Goal: Task Accomplishment & Management: Complete application form

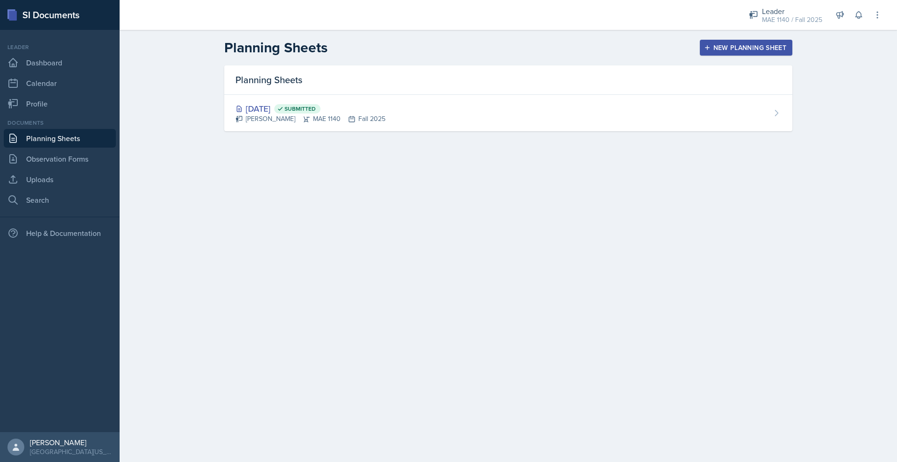
click at [93, 148] on link "Planning Sheets" at bounding box center [60, 138] width 112 height 19
click at [874, 19] on icon at bounding box center [877, 14] width 9 height 9
click at [770, 21] on div "MAE 1140 / Fall 2025" at bounding box center [792, 20] width 60 height 10
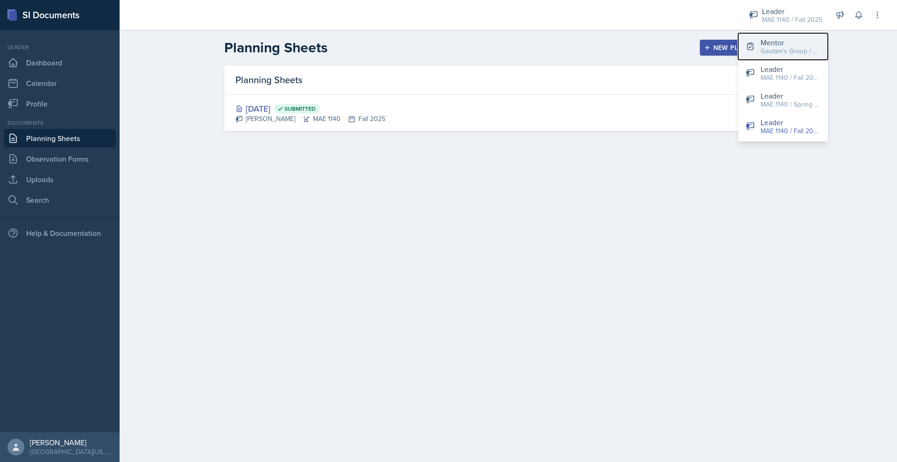
click at [761, 48] on div "Mentor" at bounding box center [791, 42] width 60 height 11
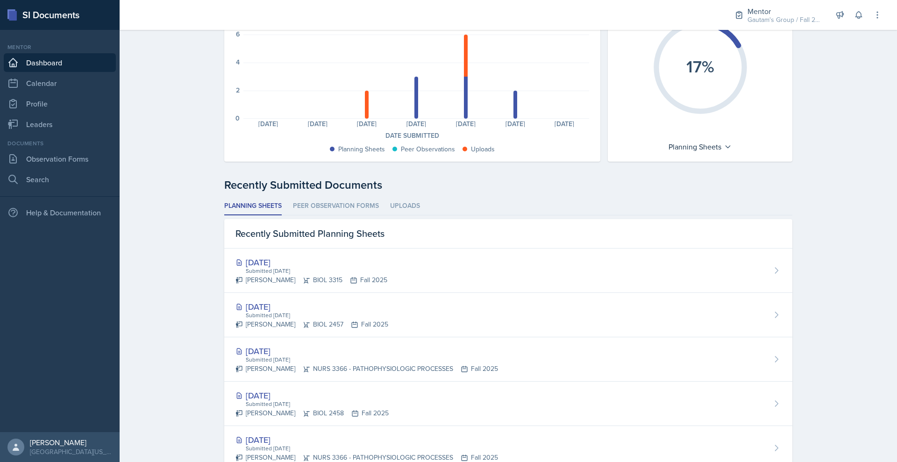
scroll to position [96, 0]
click at [65, 134] on link "Leaders" at bounding box center [60, 124] width 112 height 19
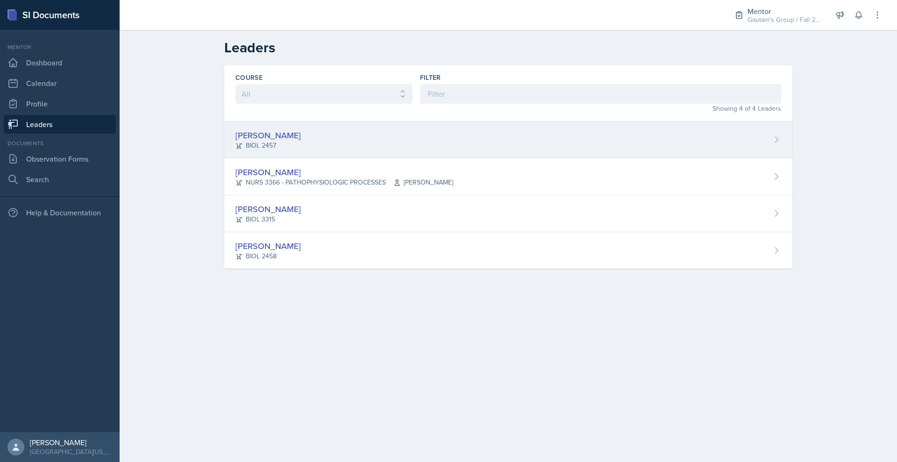
click at [237, 142] on div "[PERSON_NAME]" at bounding box center [268, 135] width 65 height 13
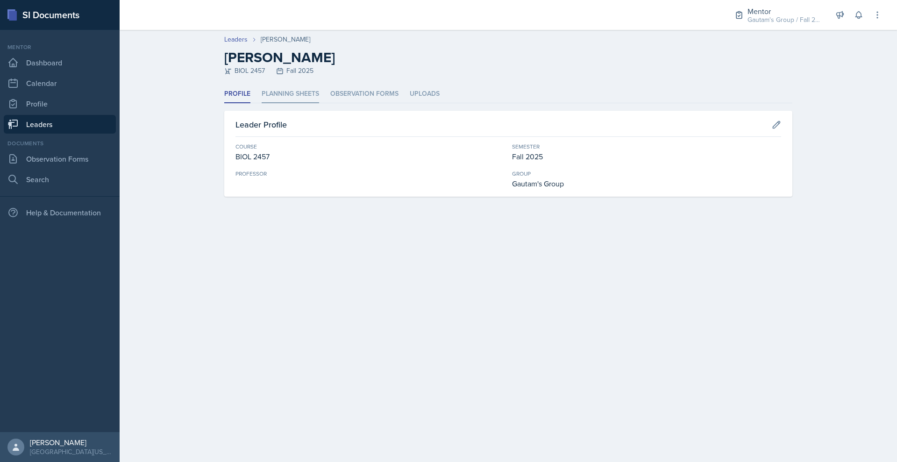
click at [262, 103] on li "Planning Sheets" at bounding box center [290, 94] width 57 height 18
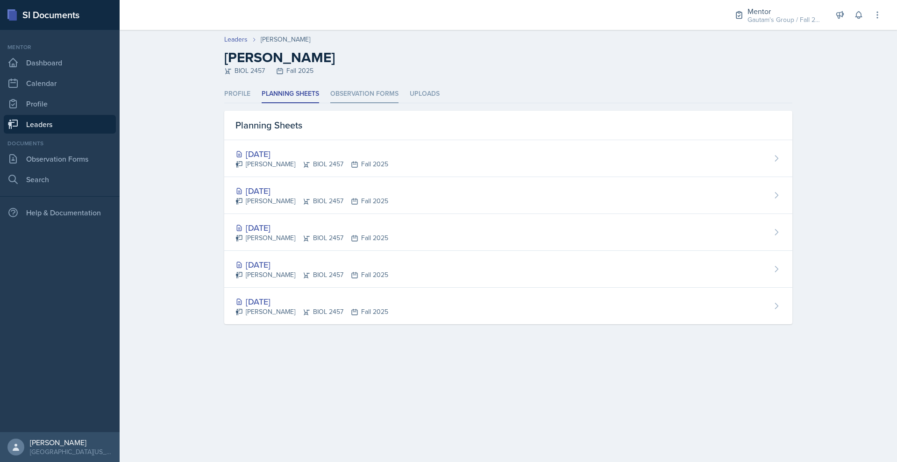
click at [332, 103] on li "Observation Forms" at bounding box center [364, 94] width 68 height 18
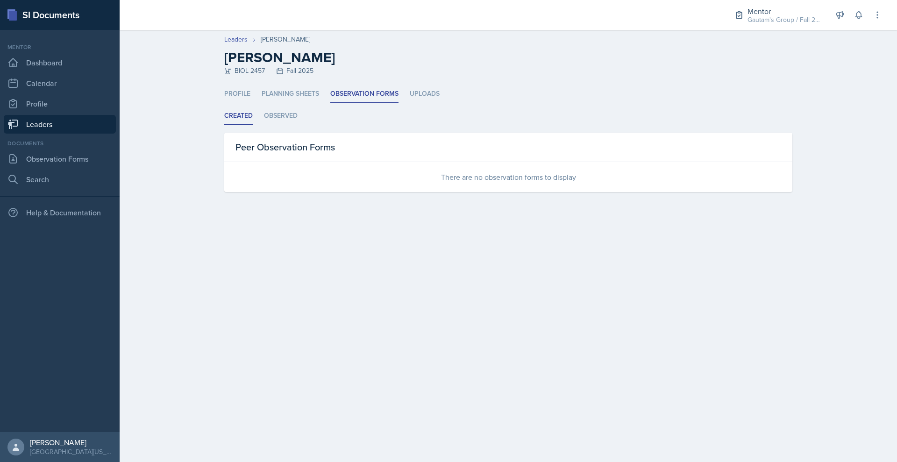
drag, startPoint x: 320, startPoint y: 130, endPoint x: 262, endPoint y: 144, distance: 59.5
click at [262, 144] on div "Profile Planning Sheets Observation Forms Uploads Profile Planning Sheets Obser…" at bounding box center [508, 138] width 568 height 107
click at [262, 125] on ul "Created Observed" at bounding box center [508, 116] width 568 height 18
click at [264, 125] on li "Observed" at bounding box center [281, 116] width 34 height 18
click at [224, 125] on li "Created" at bounding box center [238, 116] width 29 height 18
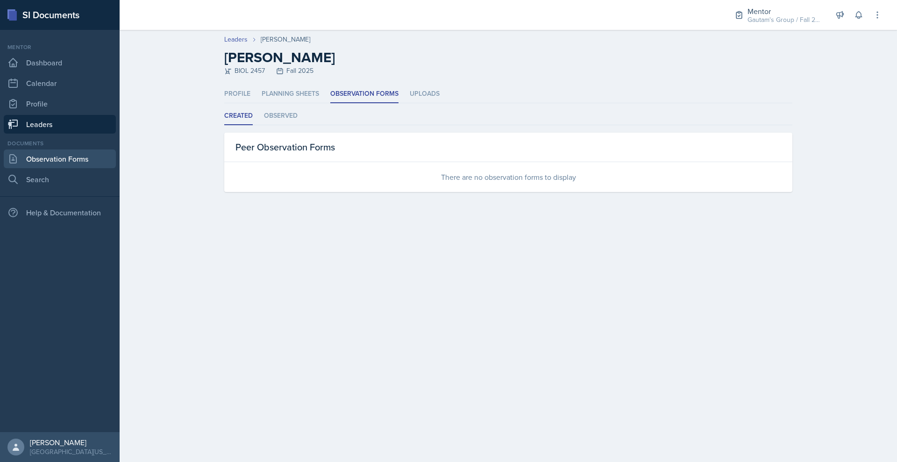
click at [96, 168] on link "Observation Forms" at bounding box center [60, 159] width 112 height 19
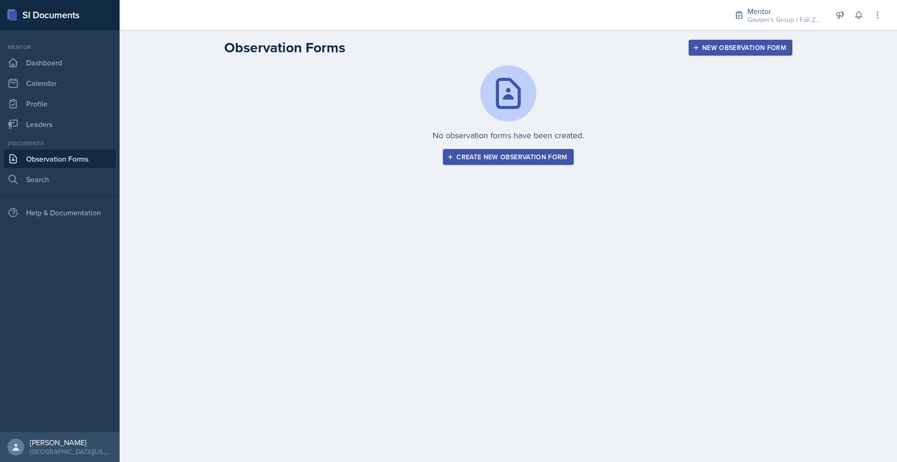
click at [548, 161] on div "Create new observation form" at bounding box center [508, 156] width 118 height 7
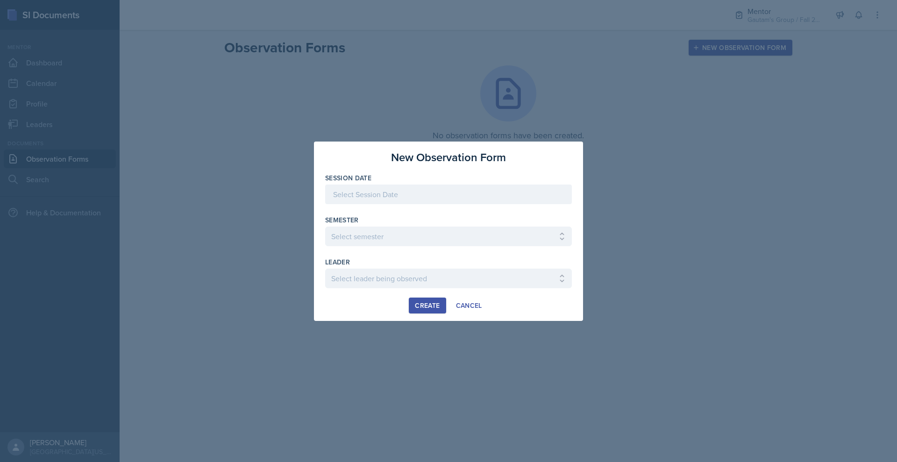
click at [486, 185] on div at bounding box center [448, 195] width 247 height 20
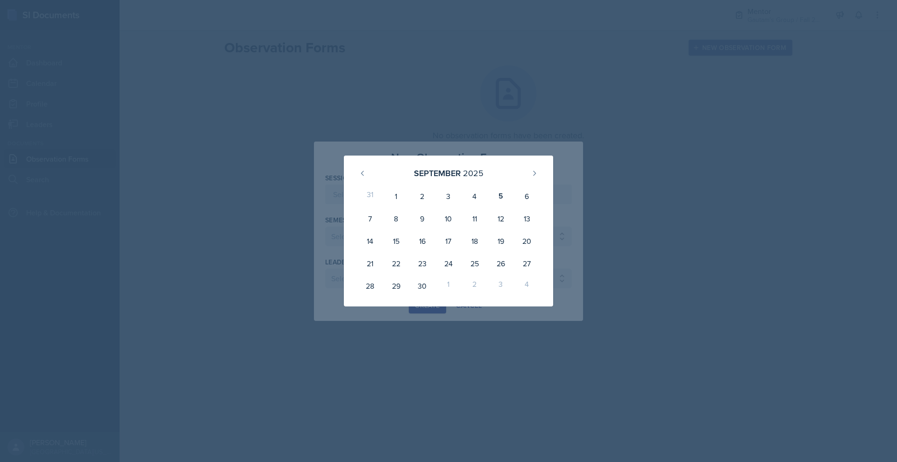
click at [614, 100] on div at bounding box center [448, 231] width 897 height 462
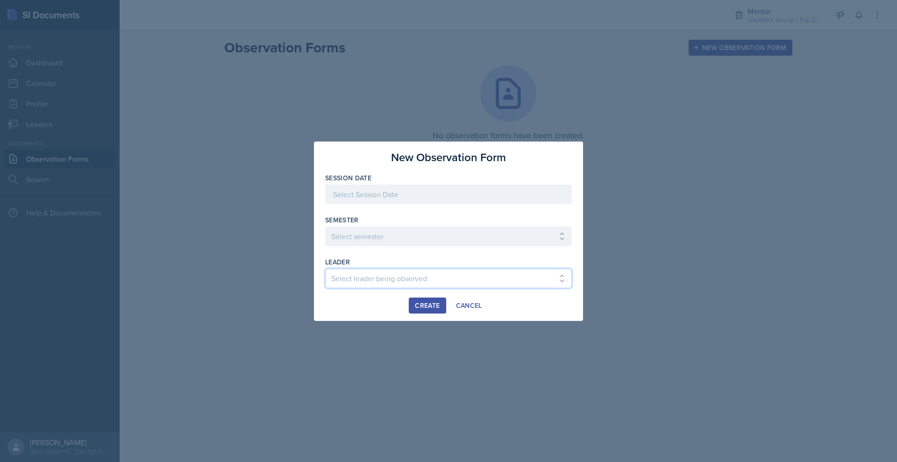
click at [497, 288] on select "Select leader being observed [PERSON_NAME] [PERSON_NAME] / CSE 2315 / [PERSON_N…" at bounding box center [448, 279] width 247 height 20
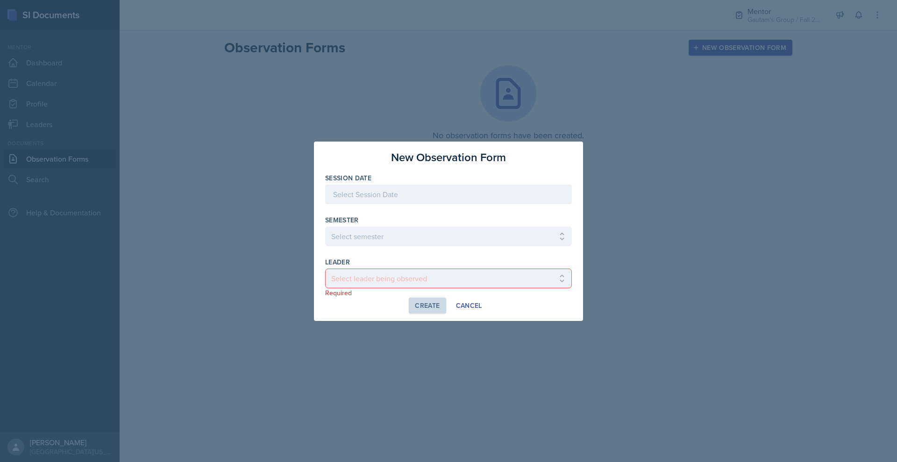
click at [519, 314] on div "Create Cancel" at bounding box center [448, 306] width 247 height 16
click at [482, 309] on div "Cancel" at bounding box center [469, 305] width 26 height 7
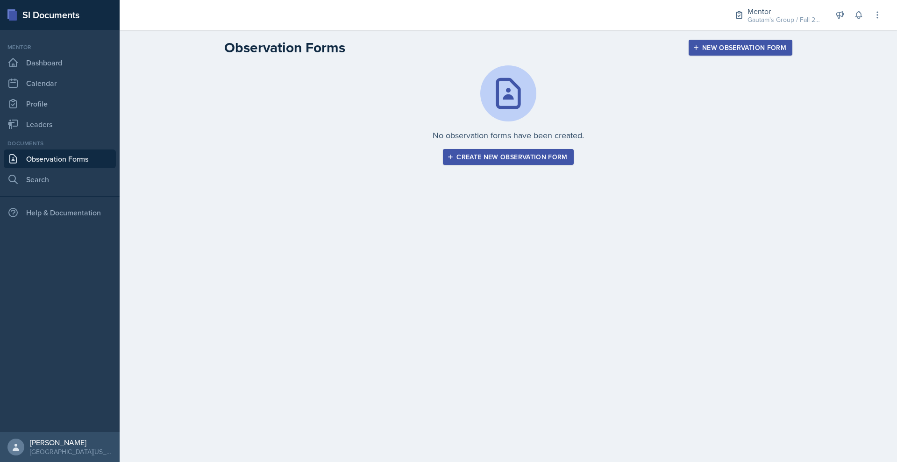
click at [533, 165] on button "Create new observation form" at bounding box center [508, 157] width 130 height 16
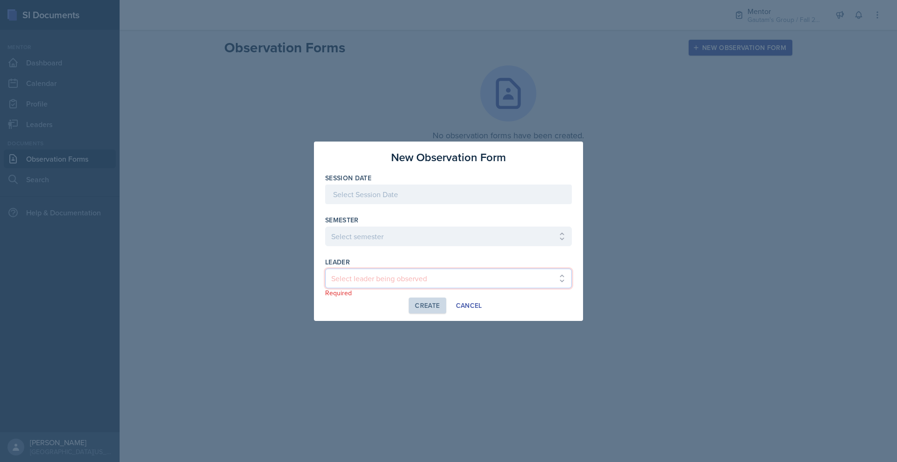
click at [400, 282] on select "Select leader being observed [PERSON_NAME] [PERSON_NAME] / CSE 2315 / [PERSON_N…" at bounding box center [448, 279] width 247 height 20
click at [325, 278] on select "Select leader being observed [PERSON_NAME] [PERSON_NAME] / CSE 2315 / [PERSON_N…" at bounding box center [448, 279] width 247 height 20
click at [572, 288] on select "Select leader being observed [PERSON_NAME] [PERSON_NAME] / CSE 2315 / [PERSON_N…" at bounding box center [448, 279] width 247 height 20
select select "7d189cf6-cf57-433e-a0e1-99f01b9f0f10"
click at [325, 278] on select "Select leader being observed [PERSON_NAME] [PERSON_NAME] / CSE 2315 / [PERSON_N…" at bounding box center [448, 279] width 247 height 20
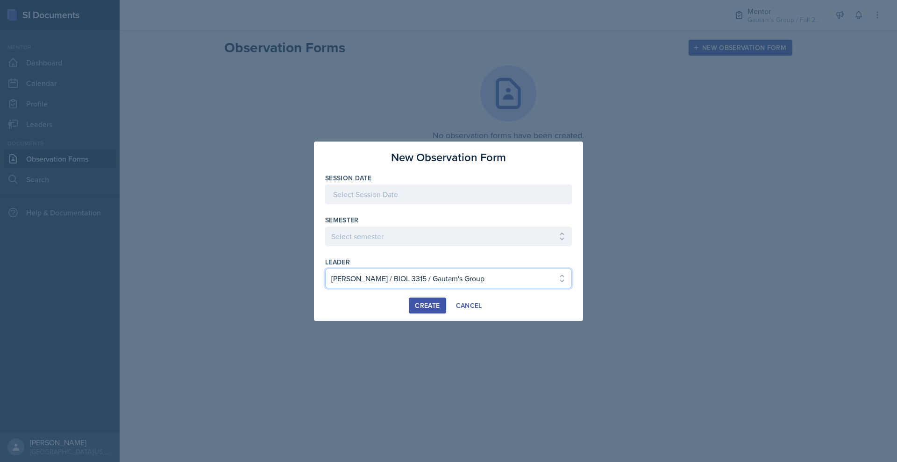
click at [572, 288] on select "Select leader being observed [PERSON_NAME] [PERSON_NAME] / CSE 2315 / [PERSON_N…" at bounding box center [448, 279] width 247 height 20
click at [802, 171] on div at bounding box center [448, 231] width 897 height 462
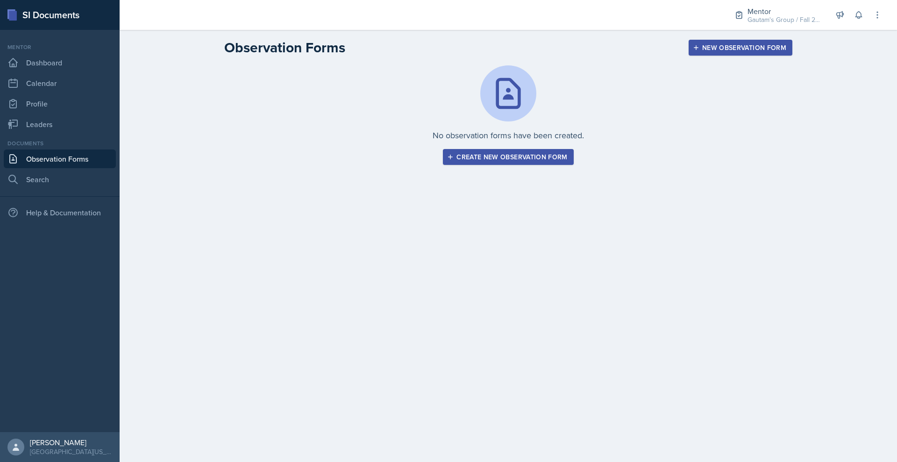
click at [535, 161] on div "Create new observation form" at bounding box center [508, 156] width 118 height 7
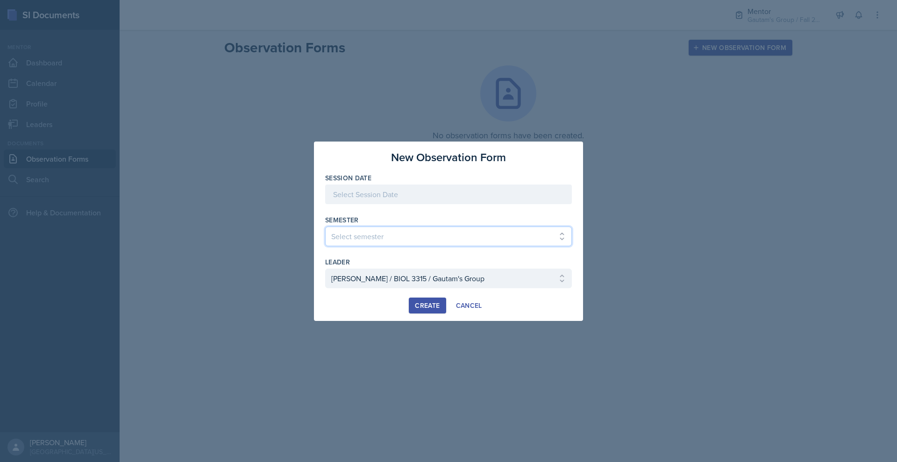
click at [500, 238] on select "Select semester All Fall 2024 Spring 2025 Fall 2025 Spring 2024 Fall 2023" at bounding box center [448, 237] width 247 height 20
select select "a8c40de0-d7eb-4f82-90ee-ac0c6ce45f71"
click at [325, 227] on select "Select semester All Fall 2024 Spring 2025 Fall 2025 Spring 2024 Fall 2023" at bounding box center [448, 237] width 247 height 20
click at [524, 288] on select "Select leader being observed [PERSON_NAME] / NURS 3366 - PATHOPHYSIOLOGIC PROCE…" at bounding box center [448, 279] width 247 height 20
click at [676, 143] on div at bounding box center [448, 231] width 897 height 462
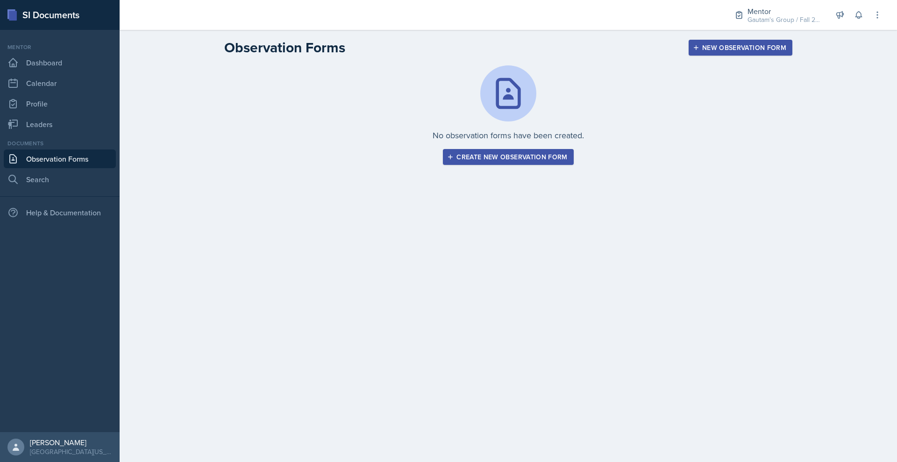
click at [839, 24] on div "Mentor Gautam's Group / Fall 2025 Mentor Gautam's Group / Fall 2025 Leader MAE …" at bounding box center [802, 15] width 161 height 30
click at [855, 21] on button at bounding box center [858, 15] width 17 height 17
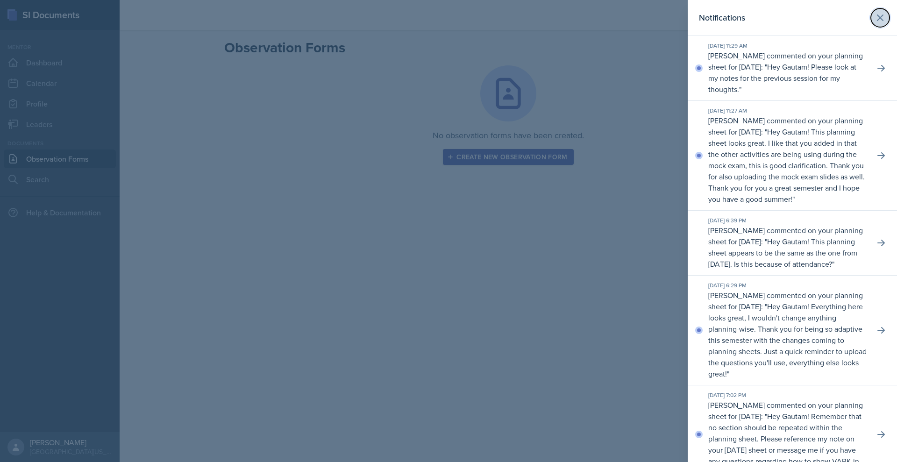
click at [875, 22] on icon at bounding box center [880, 17] width 11 height 11
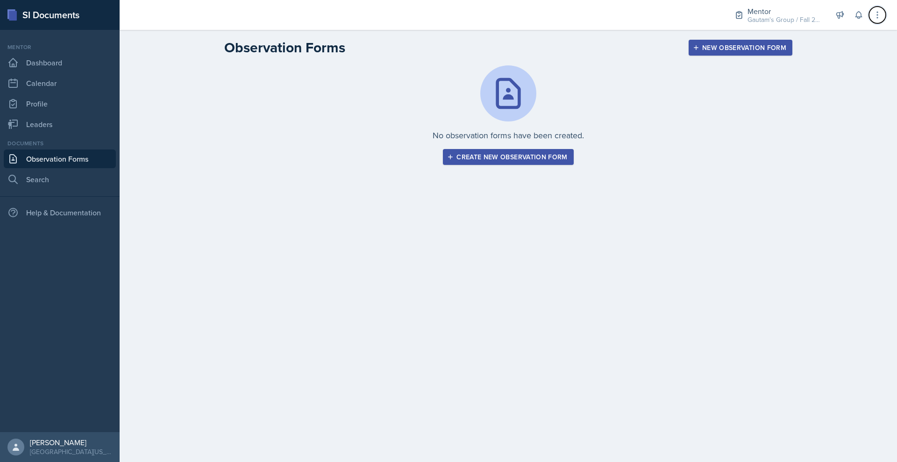
click at [873, 20] on icon at bounding box center [877, 14] width 9 height 9
click at [679, 89] on div "No observation forms have been created. Create new observation form" at bounding box center [508, 115] width 568 height 100
click at [61, 72] on link "Dashboard" at bounding box center [60, 62] width 112 height 19
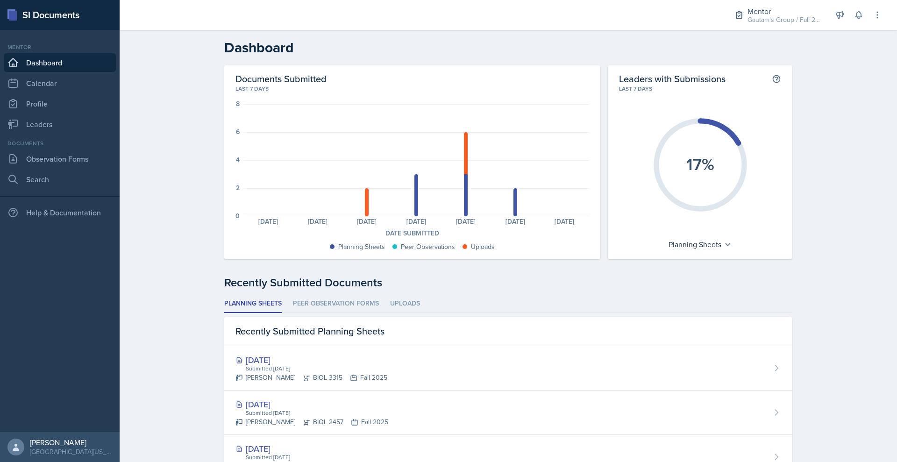
click at [61, 72] on link "Dashboard" at bounding box center [60, 62] width 112 height 19
click at [77, 113] on link "Profile" at bounding box center [60, 103] width 112 height 19
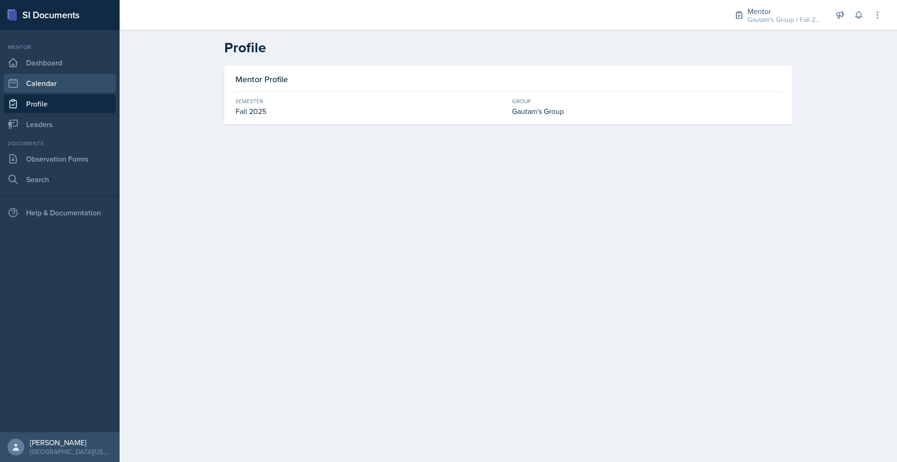
click at [93, 93] on link "Calendar" at bounding box center [60, 83] width 112 height 19
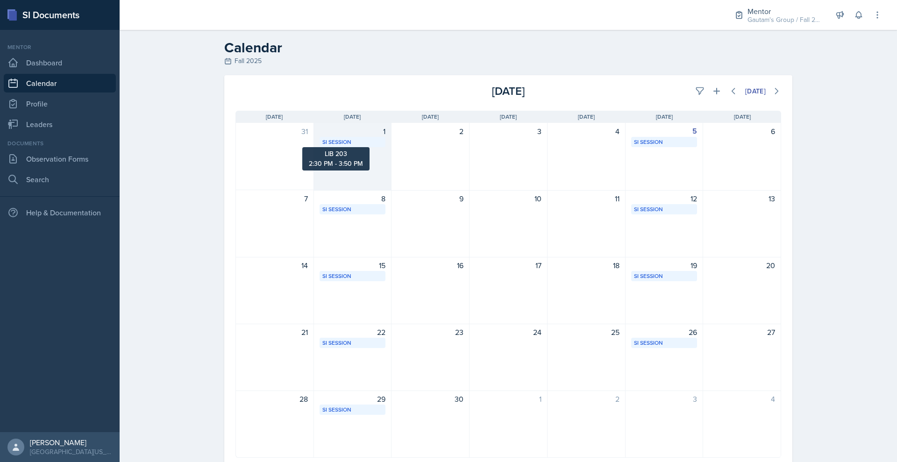
click at [322, 146] on div "SI Session" at bounding box center [352, 142] width 61 height 8
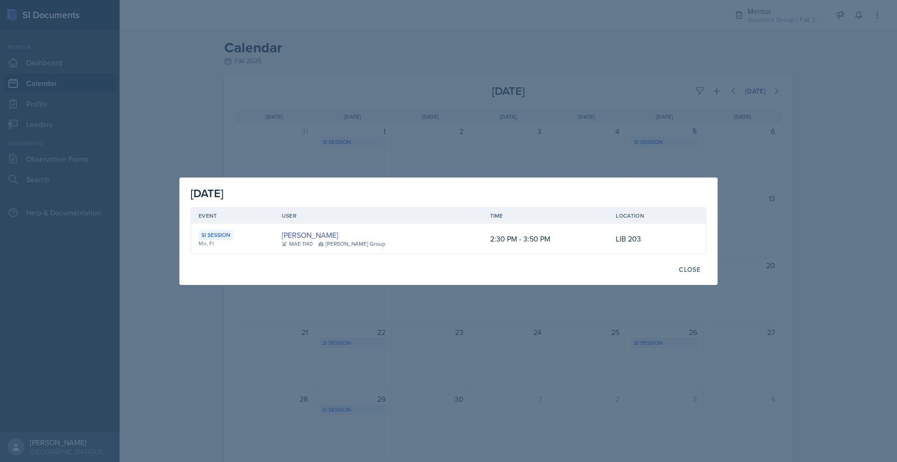
click at [228, 248] on div "Mo, Fr" at bounding box center [233, 243] width 68 height 8
click at [199, 232] on div "SI Session" at bounding box center [216, 235] width 35 height 10
click at [199, 243] on div "Mo, Fr" at bounding box center [233, 243] width 68 height 8
click at [681, 247] on td "LIB 203" at bounding box center [644, 239] width 72 height 30
click at [700, 273] on div "Close" at bounding box center [689, 269] width 21 height 7
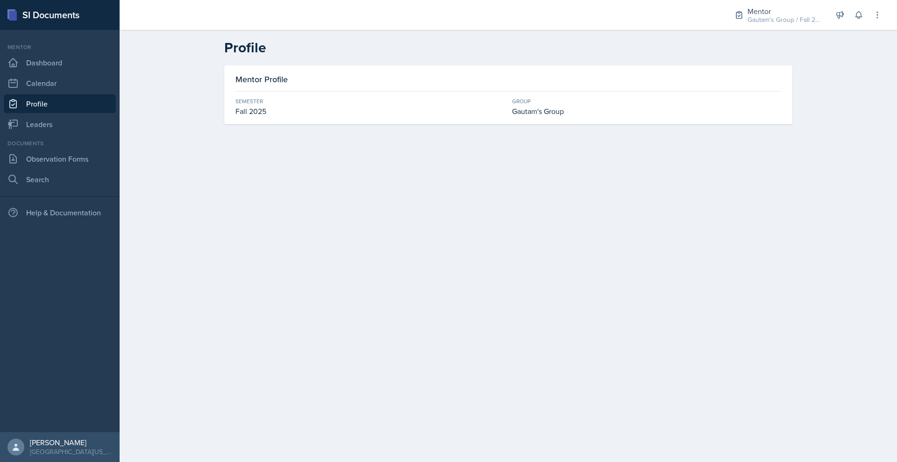
click at [337, 274] on main "Profile Mentor Profile Semester Fall 2025 Group Gautam's Group" at bounding box center [509, 246] width 778 height 432
click at [76, 113] on link "Profile" at bounding box center [60, 103] width 112 height 19
click at [563, 117] on div "Gautam's Group" at bounding box center [646, 111] width 269 height 11
click at [114, 168] on link "Observation Forms" at bounding box center [60, 159] width 112 height 19
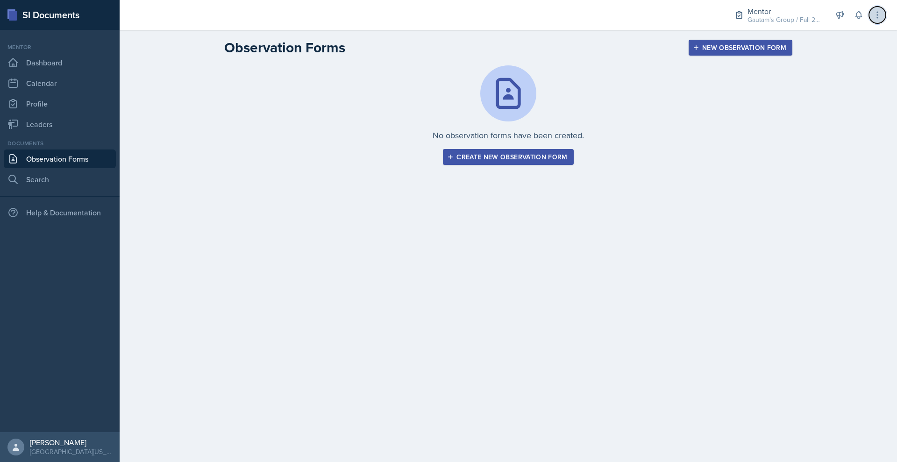
click at [869, 16] on button at bounding box center [877, 15] width 17 height 17
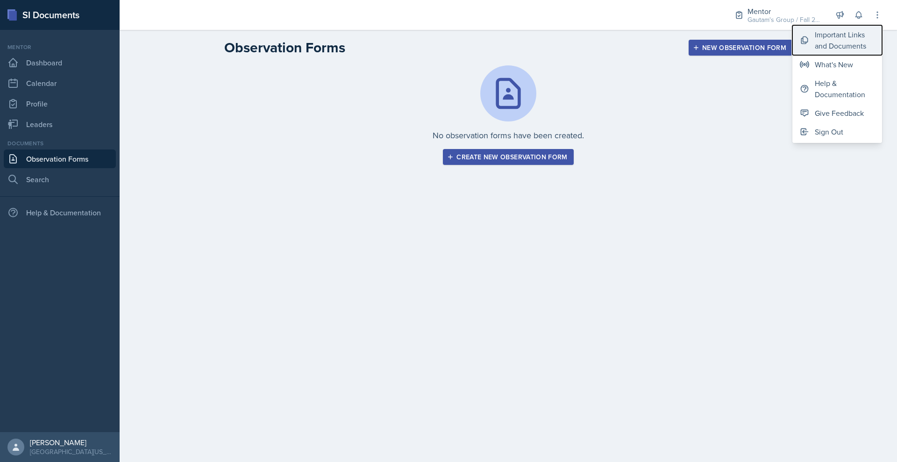
click at [815, 51] on div "Important Links and Documents" at bounding box center [845, 40] width 60 height 22
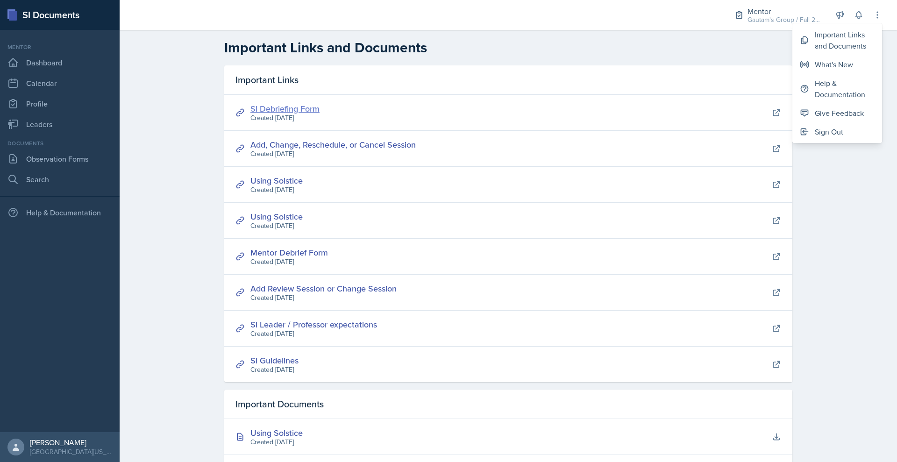
click at [262, 114] on link "SI Debriefing Form" at bounding box center [284, 109] width 69 height 12
